Goal: Information Seeking & Learning: Understand process/instructions

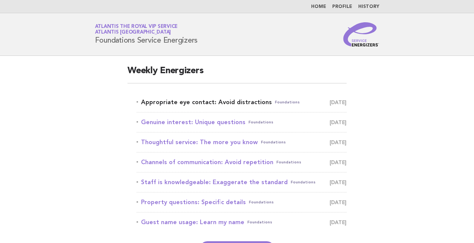
click at [209, 104] on link "Appropriate eye contact: Avoid distractions Foundations [DATE]" at bounding box center [241, 102] width 210 height 11
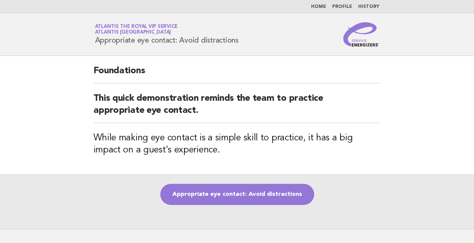
click at [55, 92] on main "Foundations This quick demonstration reminds the team to practice appropriate e…" at bounding box center [237, 142] width 474 height 173
click at [76, 104] on main "Foundations This quick demonstration reminds the team to practice appropriate e…" at bounding box center [237, 142] width 474 height 173
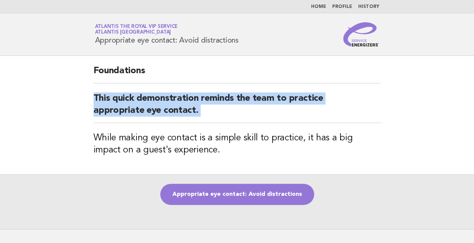
click at [76, 104] on main "Foundations This quick demonstration reminds the team to practice appropriate e…" at bounding box center [237, 142] width 474 height 173
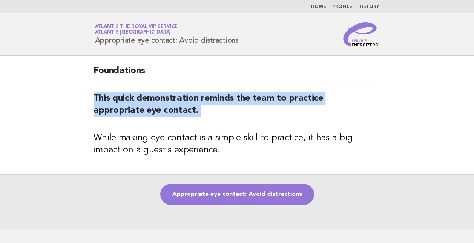
click at [76, 104] on main "Foundations This quick demonstration reminds the team to practice appropriate e…" at bounding box center [237, 142] width 474 height 173
drag, startPoint x: 76, startPoint y: 104, endPoint x: 87, endPoint y: 142, distance: 40.2
click at [87, 142] on div "Foundations This quick demonstration reminds the team to practice appropriate e…" at bounding box center [236, 115] width 305 height 118
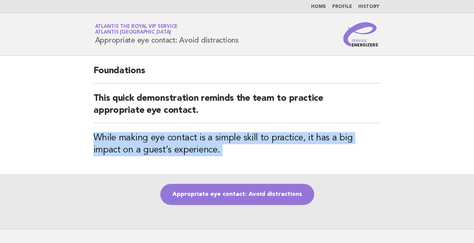
click at [87, 142] on div "Foundations This quick demonstration reminds the team to practice appropriate e…" at bounding box center [236, 115] width 305 height 118
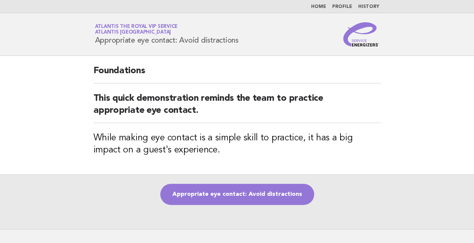
drag, startPoint x: 87, startPoint y: 142, endPoint x: 73, endPoint y: 92, distance: 52.7
click at [73, 92] on main "Foundations This quick demonstration reminds the team to practice appropriate e…" at bounding box center [237, 142] width 474 height 173
click at [79, 71] on main "Foundations This quick demonstration reminds the team to practice appropriate e…" at bounding box center [237, 142] width 474 height 173
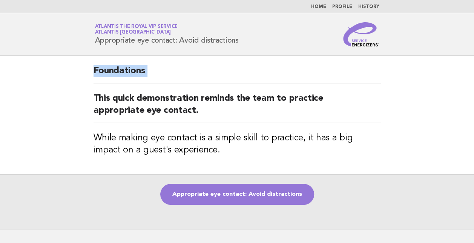
click at [79, 71] on main "Foundations This quick demonstration reminds the team to practice appropriate e…" at bounding box center [237, 142] width 474 height 173
click at [84, 97] on div "Foundations This quick demonstration reminds the team to practice appropriate e…" at bounding box center [236, 115] width 305 height 118
click at [77, 36] on header "Service Energizers Atlantis the Royal VIP Service Atlantis Dubai Appropriate ey…" at bounding box center [237, 34] width 474 height 43
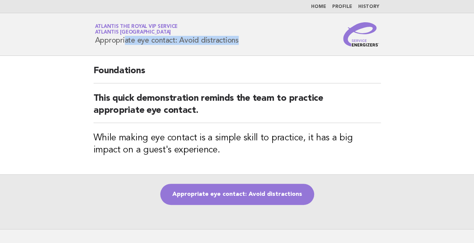
click at [77, 36] on header "Service Energizers Atlantis the Royal VIP Service Atlantis Dubai Appropriate ey…" at bounding box center [237, 34] width 474 height 43
click at [76, 23] on header "Service Energizers Atlantis the Royal VIP Service Atlantis Dubai Appropriate ey…" at bounding box center [237, 34] width 474 height 43
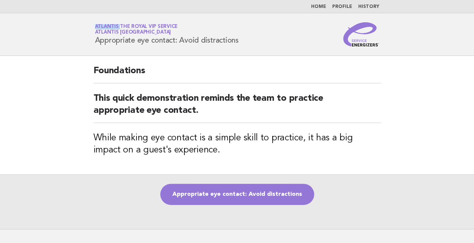
click at [76, 23] on header "Service Energizers Atlantis the Royal VIP Service Atlantis Dubai Appropriate ey…" at bounding box center [237, 34] width 474 height 43
drag, startPoint x: 76, startPoint y: 23, endPoint x: 84, endPoint y: 81, distance: 57.8
click at [84, 81] on main "Foundations This quick demonstration reminds the team to practice appropriate e…" at bounding box center [237, 142] width 474 height 173
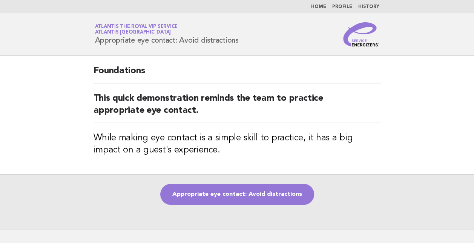
click at [78, 88] on main "Foundations This quick demonstration reminds the team to practice appropriate e…" at bounding box center [237, 142] width 474 height 173
click at [66, 83] on main "Foundations This quick demonstration reminds the team to practice appropriate e…" at bounding box center [237, 142] width 474 height 173
click at [293, 34] on div "Service Energizers Atlantis the Royal VIP Service Atlantis Dubai Appropriate ey…" at bounding box center [236, 34] width 305 height 24
